Goal: Find specific page/section: Find specific page/section

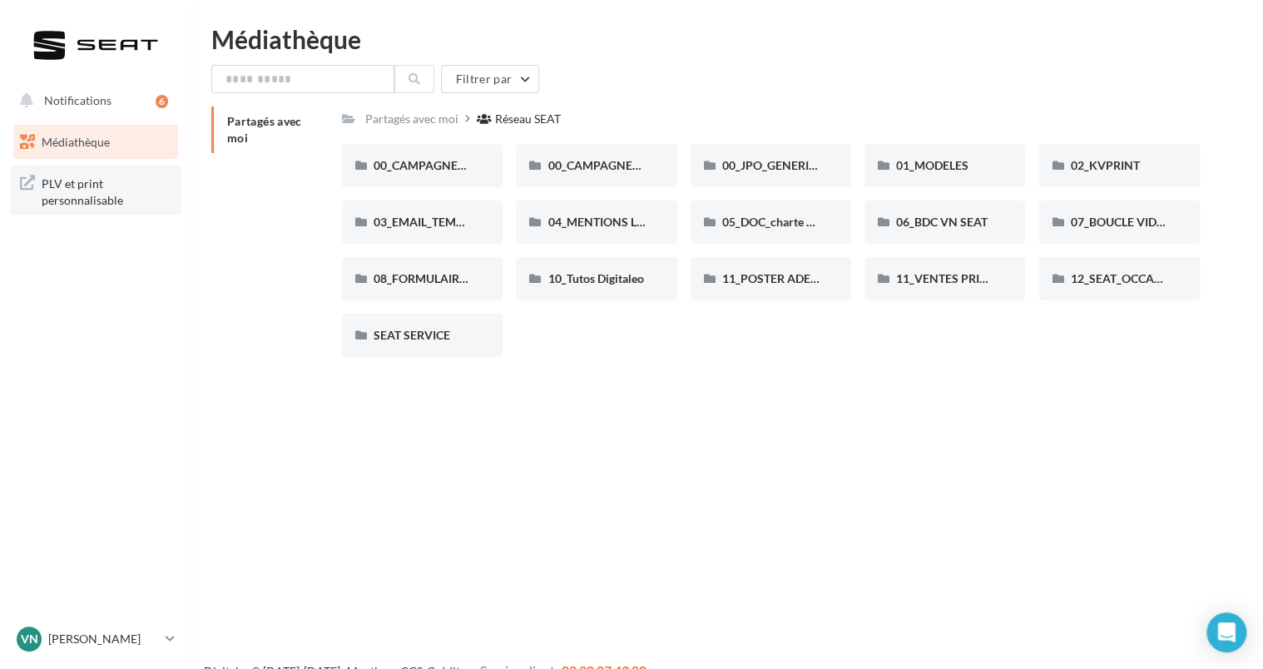
click at [103, 191] on span "PLV et print personnalisable" at bounding box center [107, 190] width 130 height 36
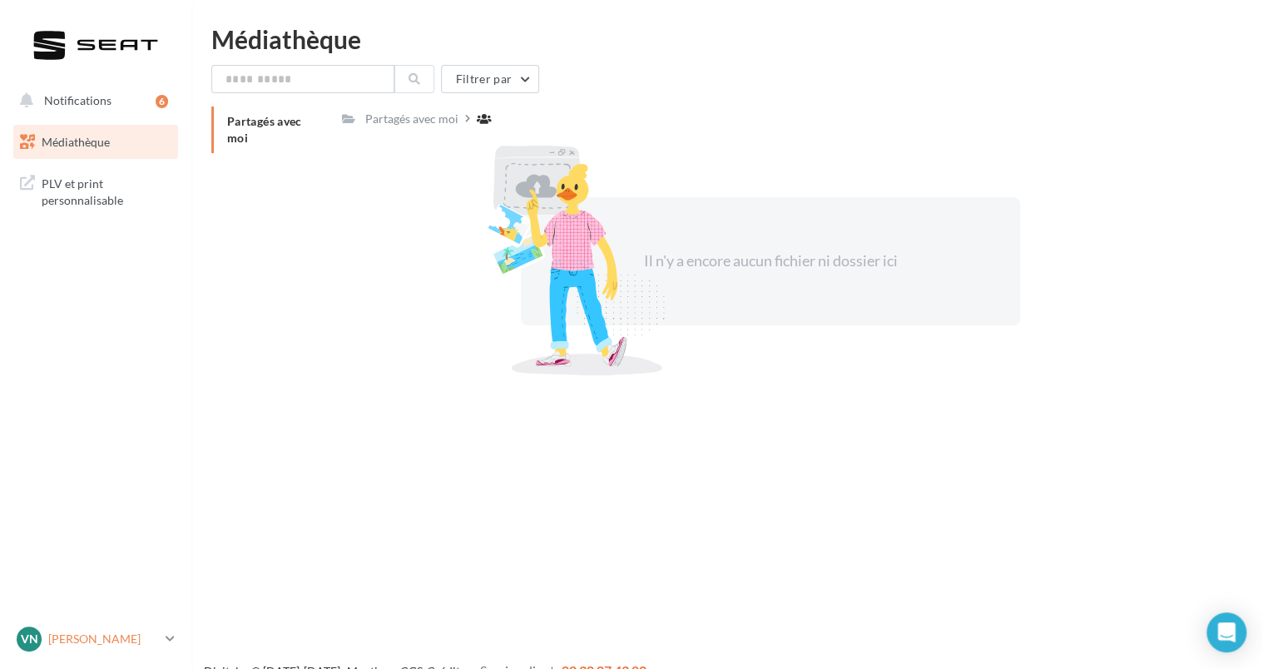
click at [166, 640] on icon at bounding box center [170, 639] width 9 height 14
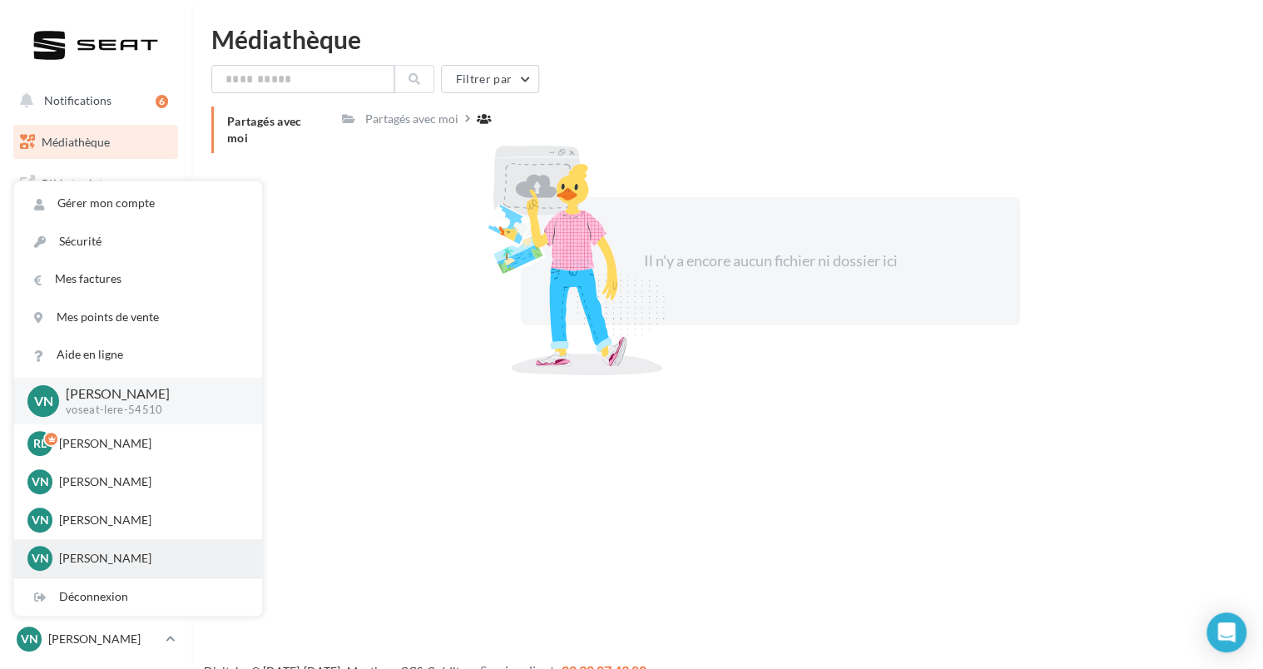
click at [176, 559] on p "[PERSON_NAME]" at bounding box center [150, 558] width 183 height 17
